Goal: Task Accomplishment & Management: Manage account settings

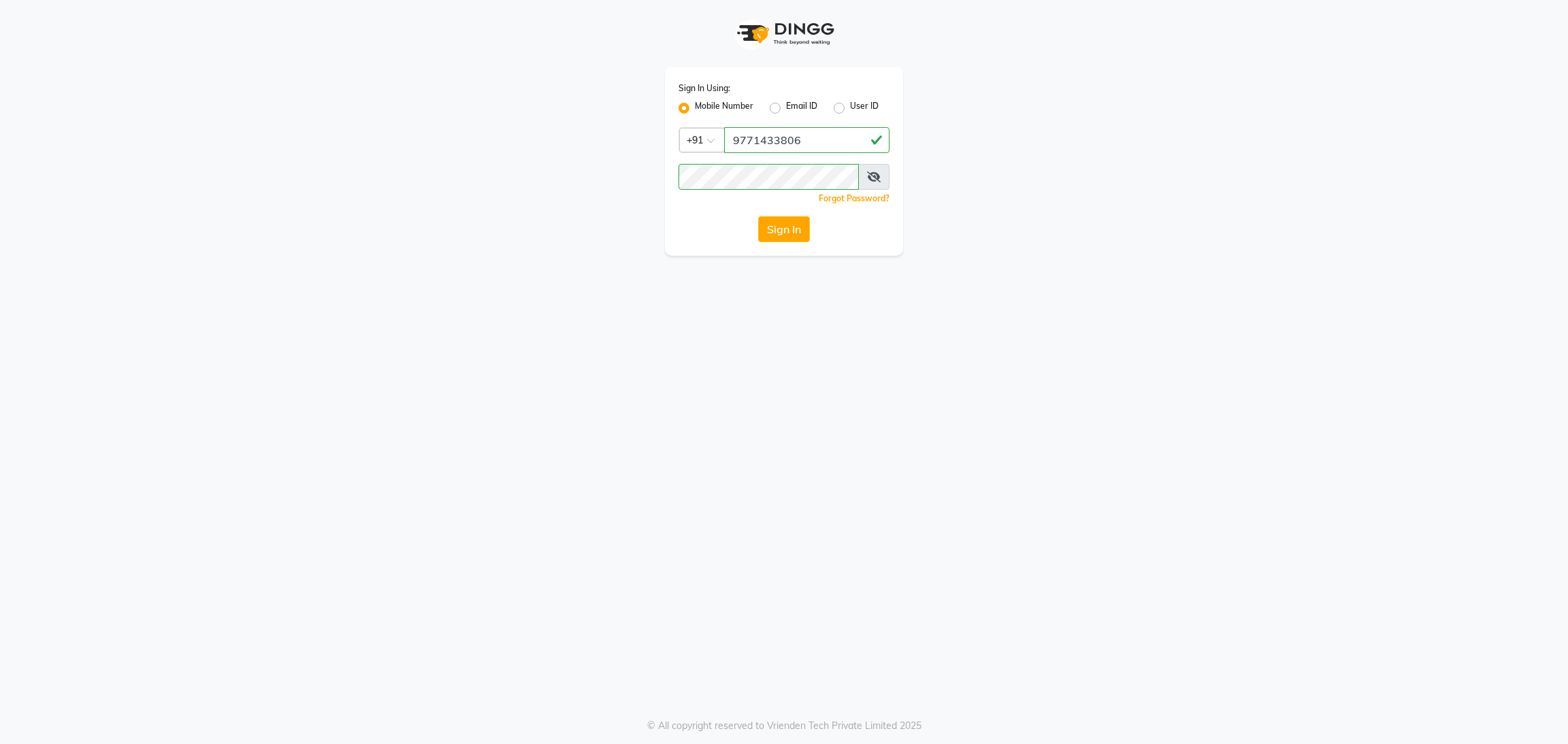
click at [792, 241] on button "Sign In" at bounding box center [784, 229] width 52 height 26
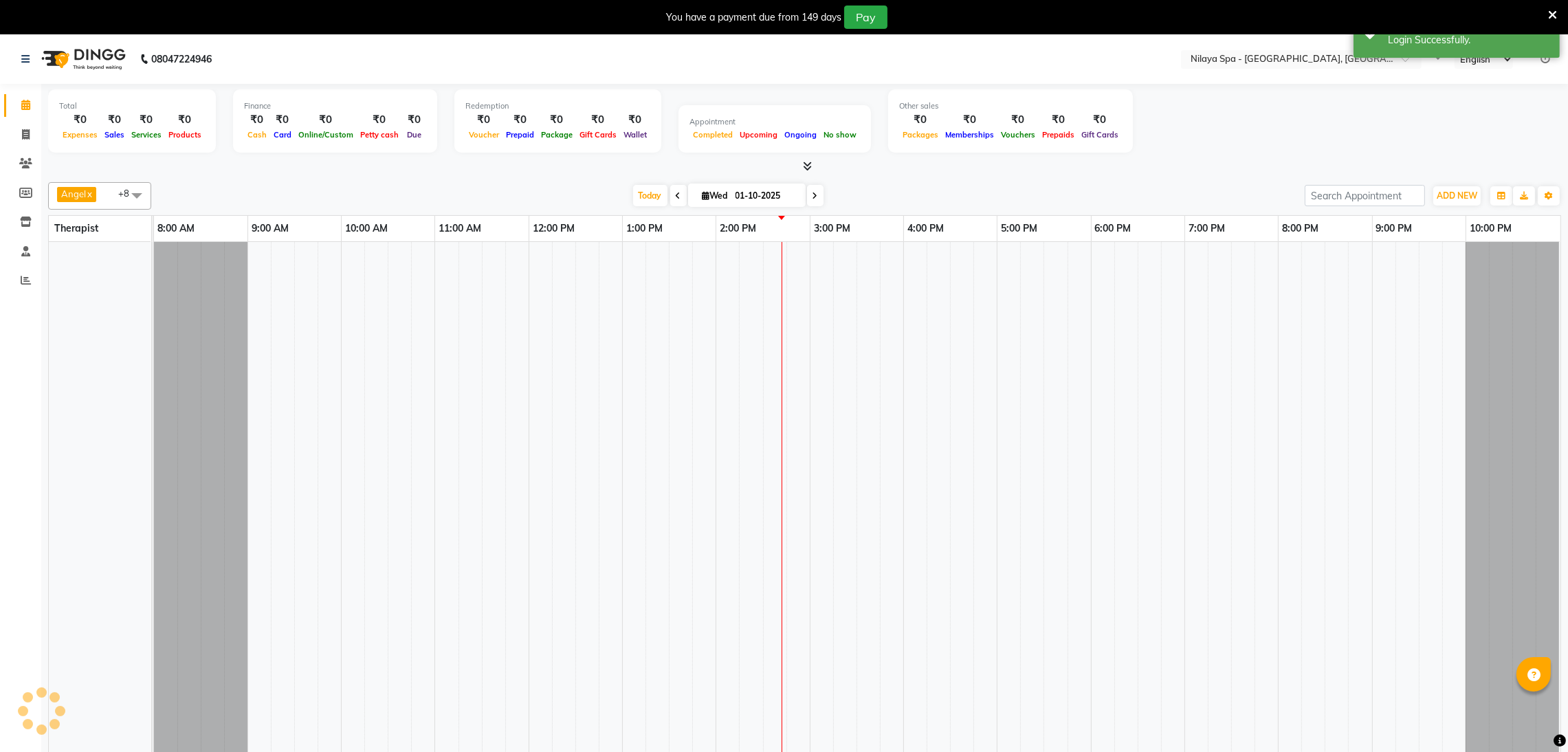
click at [1552, 17] on icon at bounding box center [1552, 15] width 9 height 13
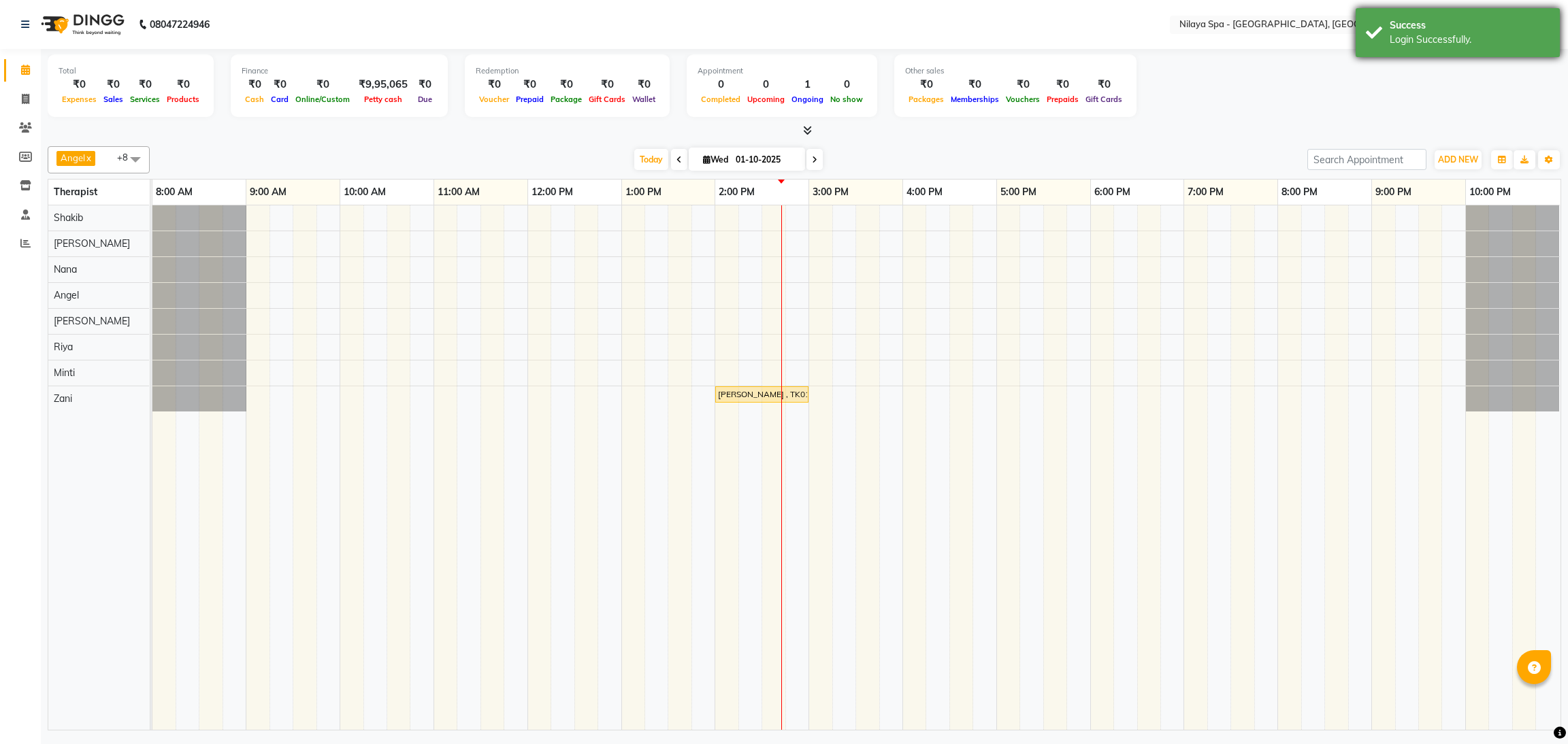
drag, startPoint x: 1538, startPoint y: 14, endPoint x: 1398, endPoint y: 25, distance: 140.4
click at [1533, 14] on div "Success Login Successfully." at bounding box center [1458, 33] width 204 height 49
drag, startPoint x: 1497, startPoint y: 17, endPoint x: 1556, endPoint y: 21, distance: 59.1
click at [1497, 17] on select "English ENGLISH Español العربية मराठी हिंदी ગુજરાતી தமிழ் 中文" at bounding box center [1484, 25] width 58 height 18
click at [1556, 20] on ul "Default Panel My Panel English ENGLISH Español العربية मराठी हिंदी ગુજરાતી தமிழ…" at bounding box center [1486, 25] width 142 height 18
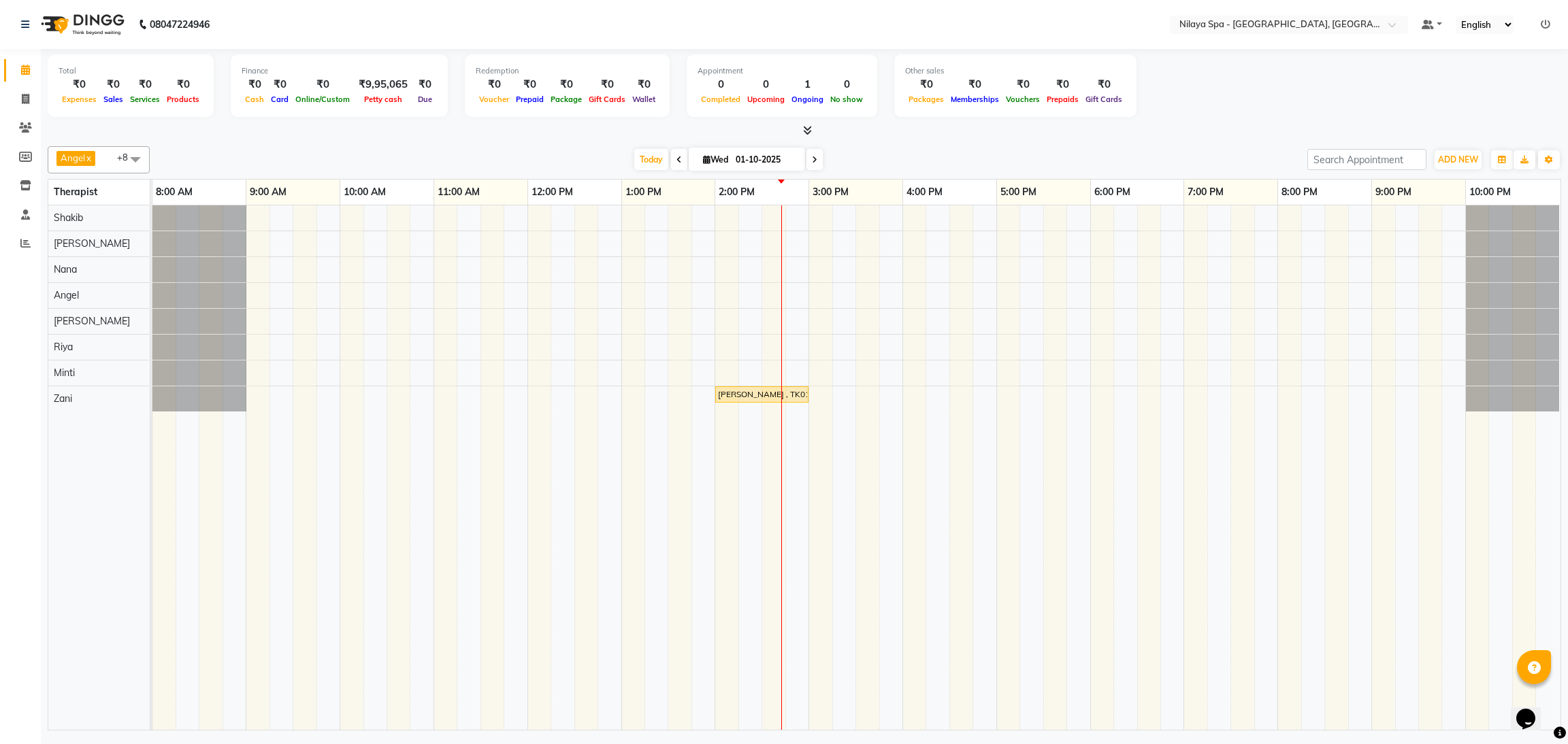
click at [1551, 20] on ul "Default Panel My Panel English ENGLISH Español العربية मराठी हिंदी ગુજરાતી தமிழ…" at bounding box center [1486, 25] width 142 height 18
click at [1550, 20] on ul "Default Panel My Panel English ENGLISH Español العربية मराठी हिंदी ગુજરાતી தமிழ…" at bounding box center [1486, 25] width 142 height 18
click at [1550, 26] on icon at bounding box center [1545, 24] width 9 height 9
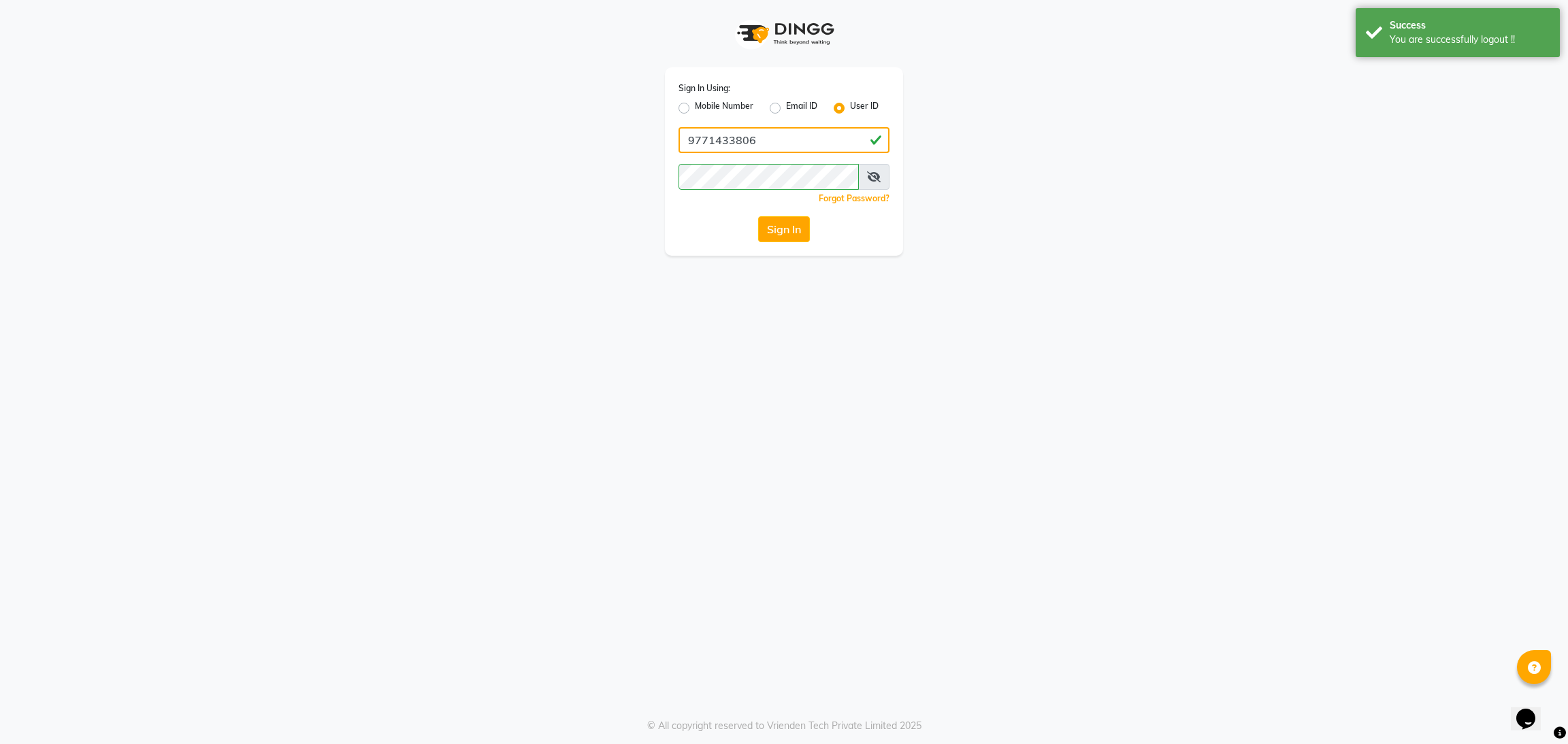
click at [807, 138] on input "9771433806" at bounding box center [784, 139] width 211 height 26
type input "9311217637"
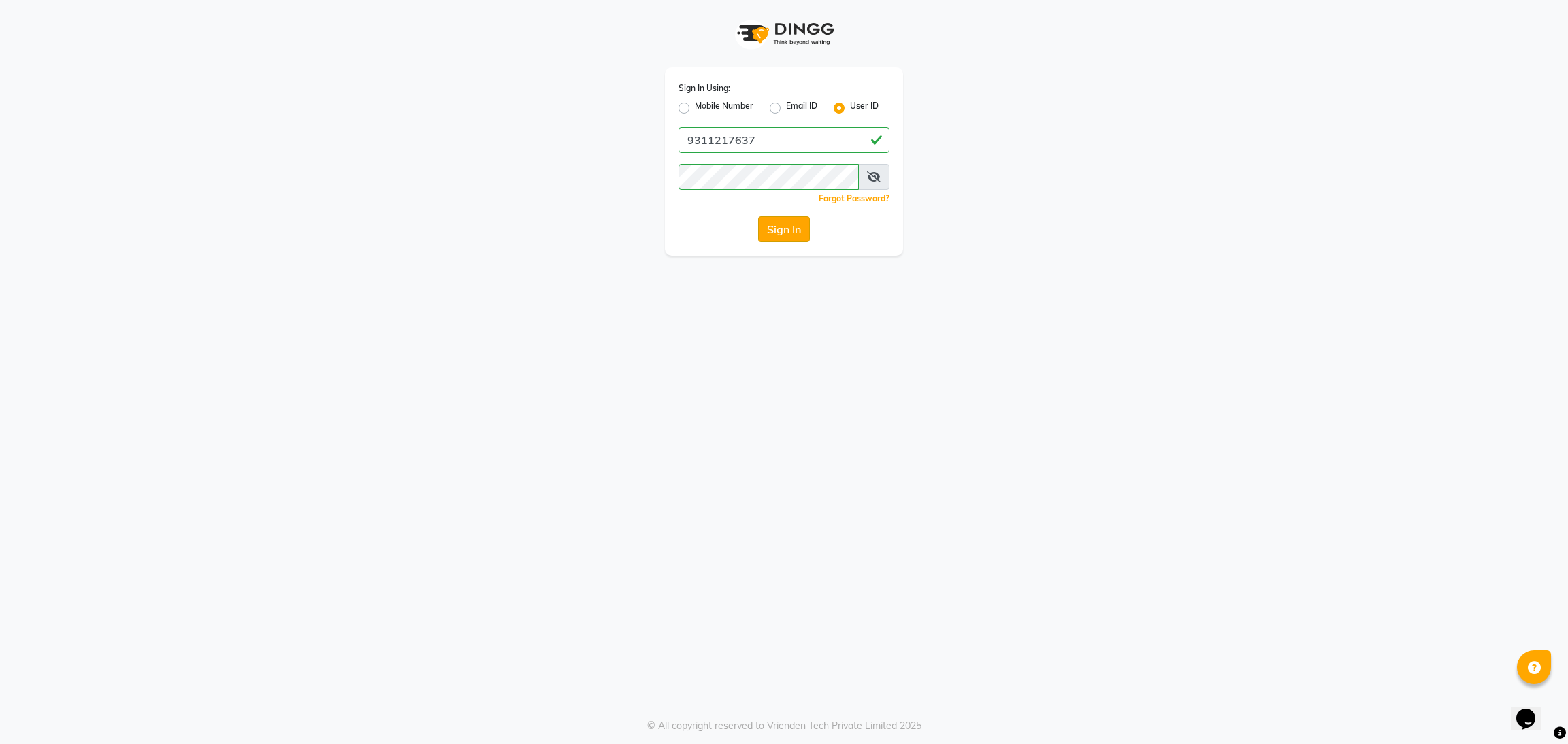
click at [783, 230] on button "Sign In" at bounding box center [784, 229] width 52 height 26
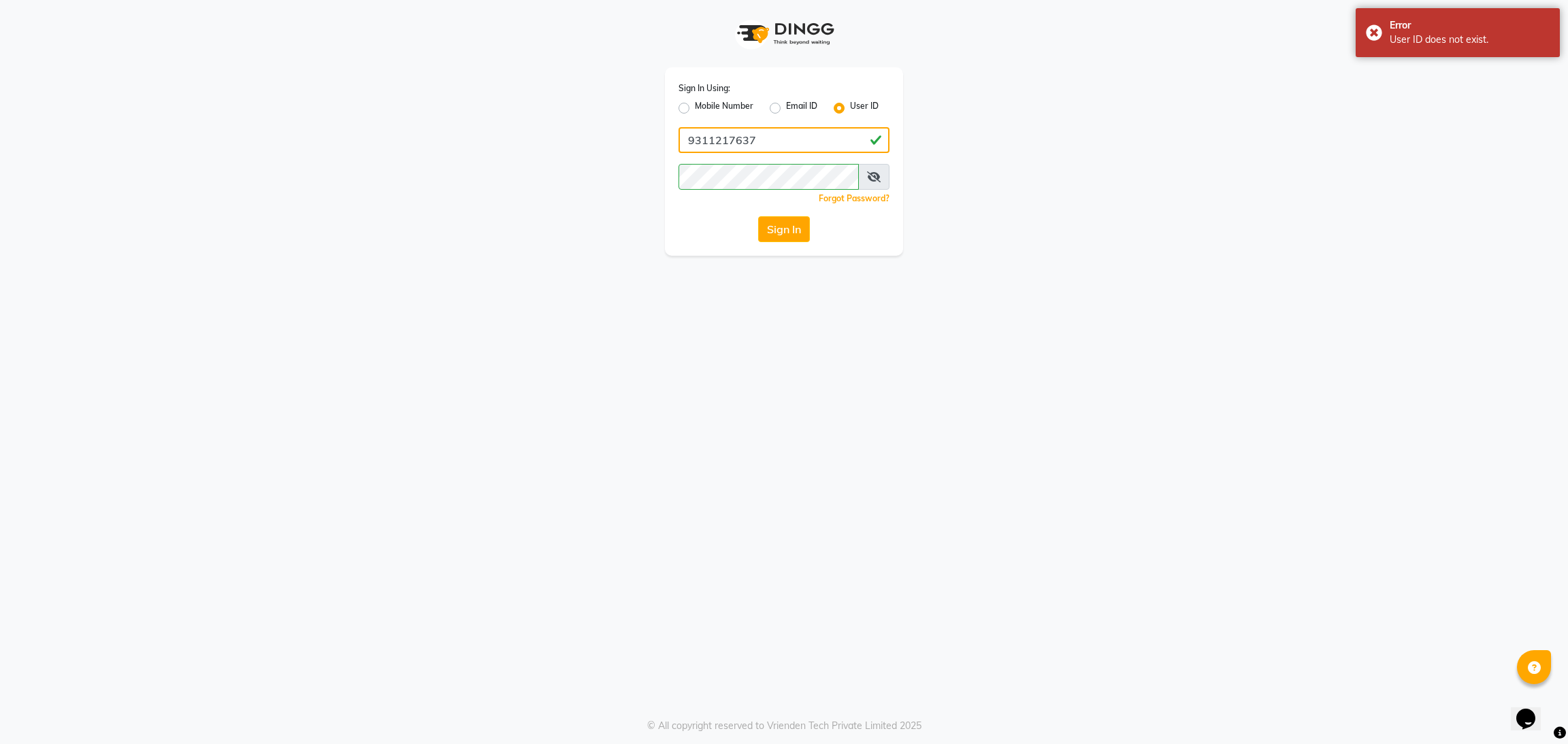
drag, startPoint x: 688, startPoint y: 130, endPoint x: 685, endPoint y: 114, distance: 16.3
click at [685, 114] on div "Sign In Using: Mobile Number Email ID User ID 9311217637 Remember me Forgot Pas…" at bounding box center [784, 162] width 238 height 189
click at [695, 112] on label "Mobile Number" at bounding box center [724, 109] width 58 height 17
click at [695, 109] on input "Mobile Number" at bounding box center [699, 104] width 9 height 9
radio input "true"
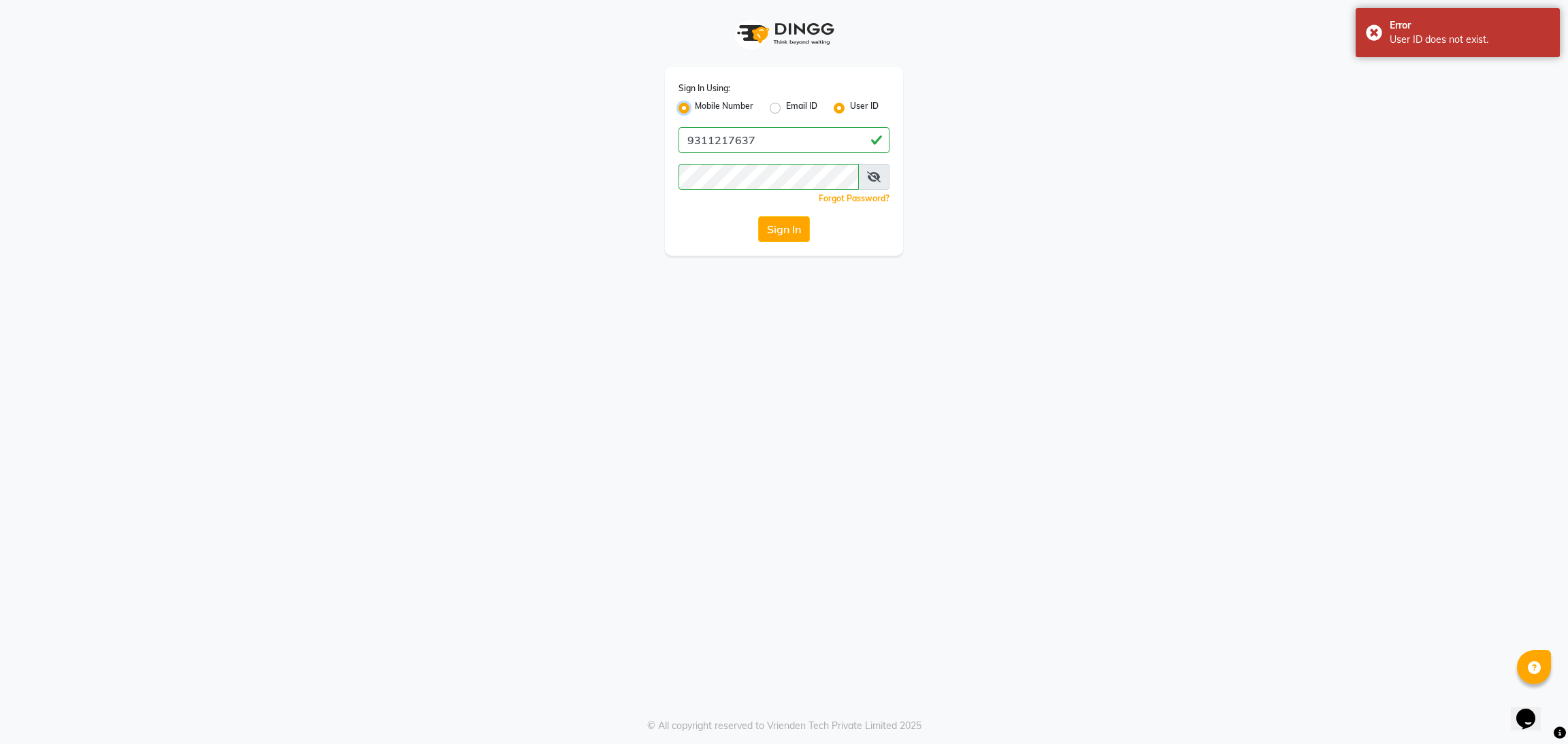
radio input "false"
click at [770, 146] on input "Username" at bounding box center [807, 139] width 165 height 26
type input "9311217637"
click at [759, 239] on button "Sign In" at bounding box center [784, 229] width 52 height 26
